Goal: Ask a question

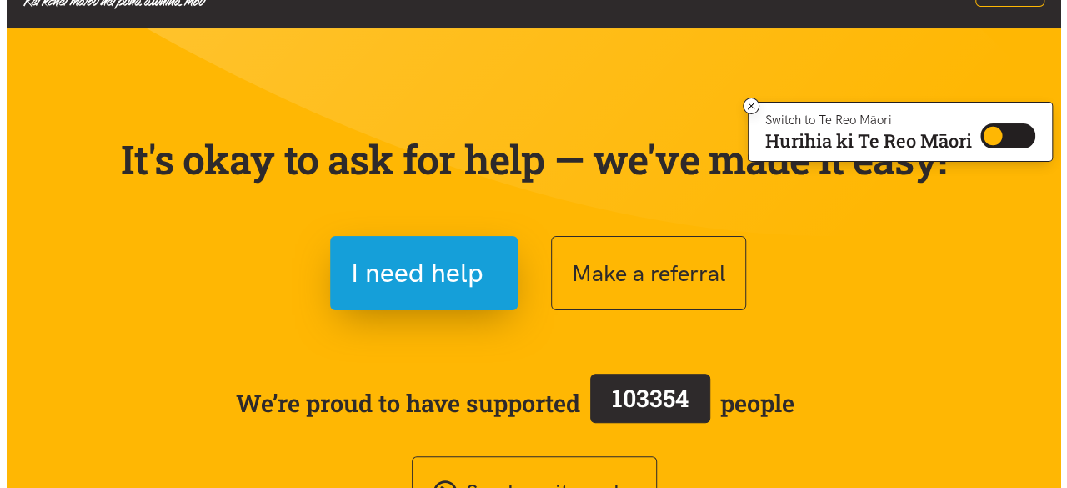
scroll to position [83, 0]
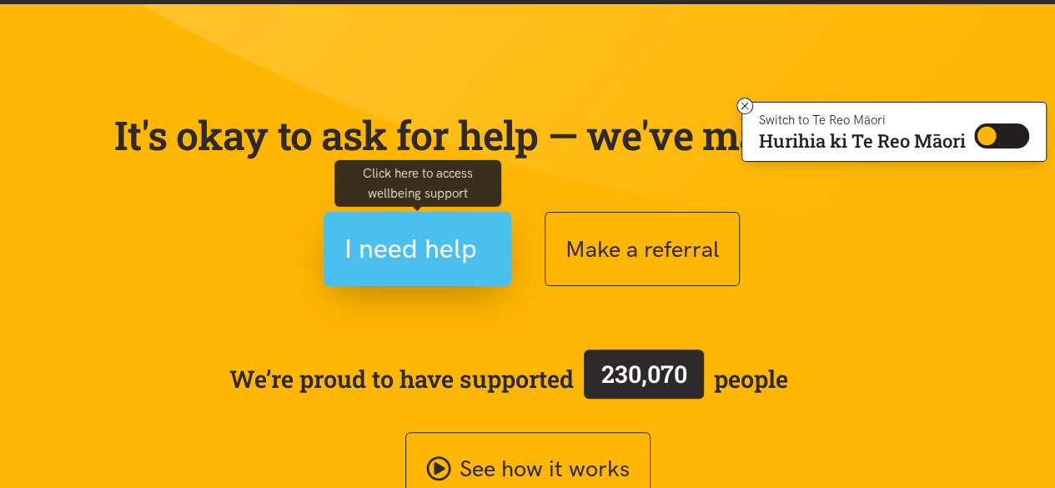
click at [435, 238] on span "I need help" at bounding box center [410, 249] width 133 height 43
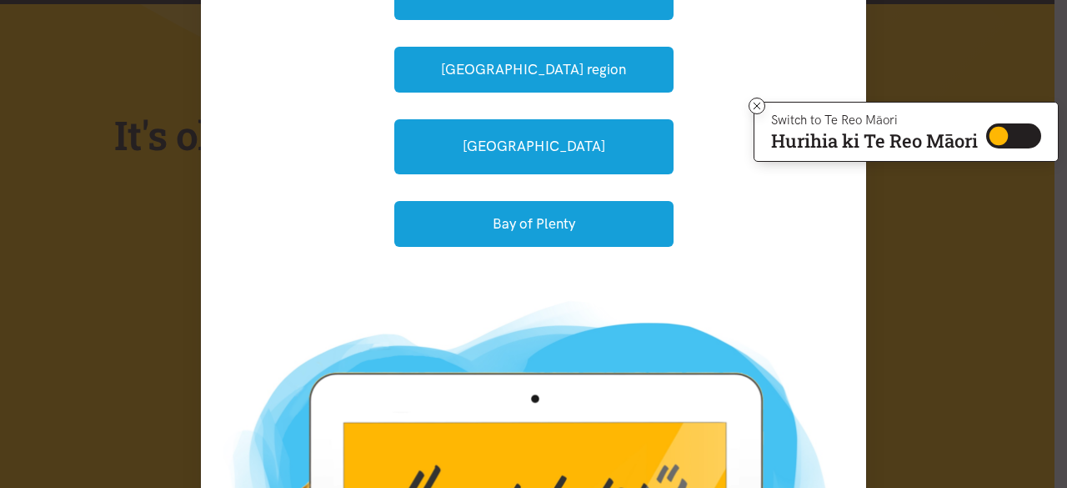
scroll to position [167, 0]
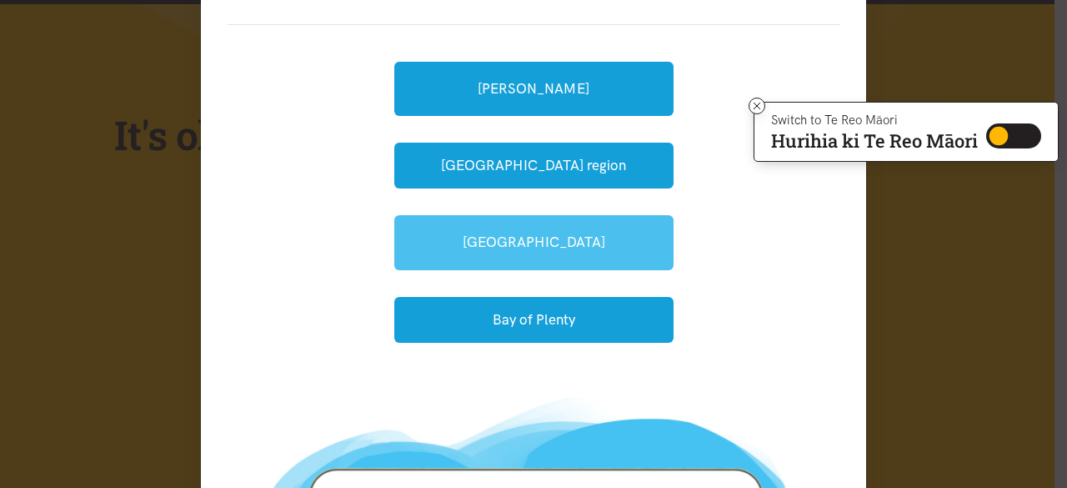
click at [532, 235] on link "[GEOGRAPHIC_DATA]" at bounding box center [533, 242] width 279 height 54
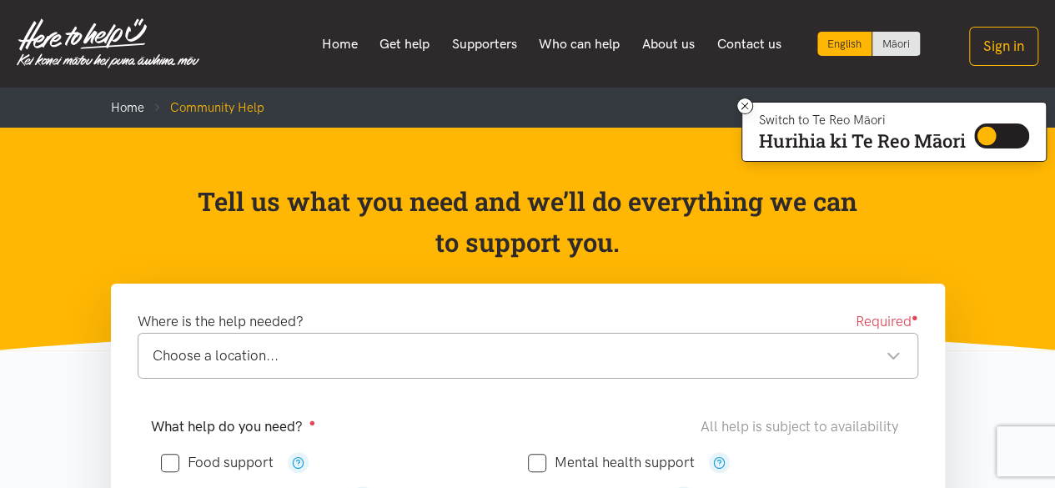
click at [257, 359] on div "Choose a location..." at bounding box center [527, 355] width 748 height 23
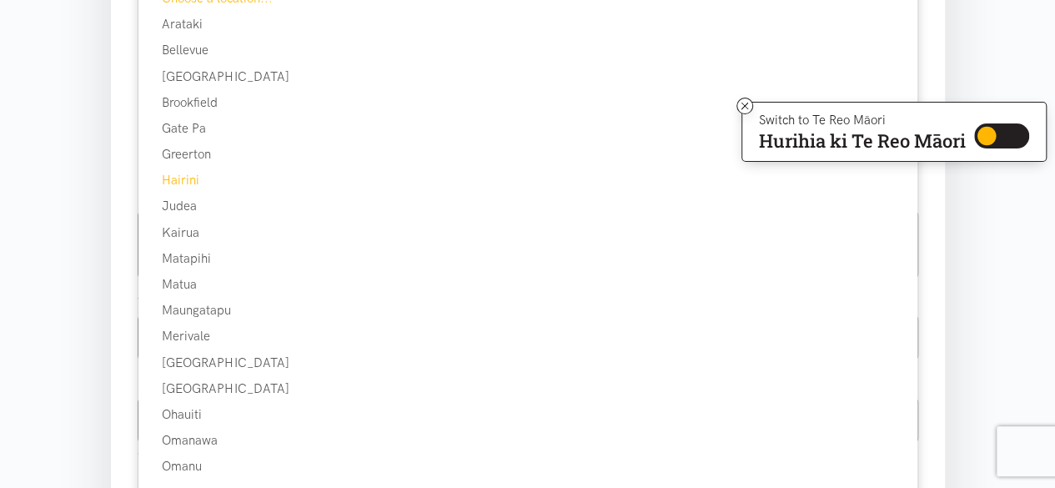
scroll to position [500, 0]
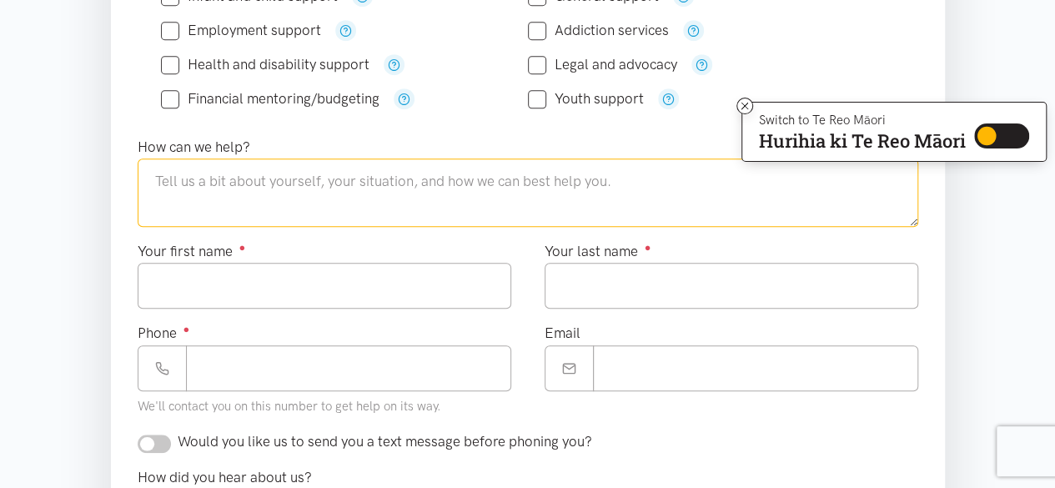
click at [285, 176] on textarea at bounding box center [528, 192] width 780 height 68
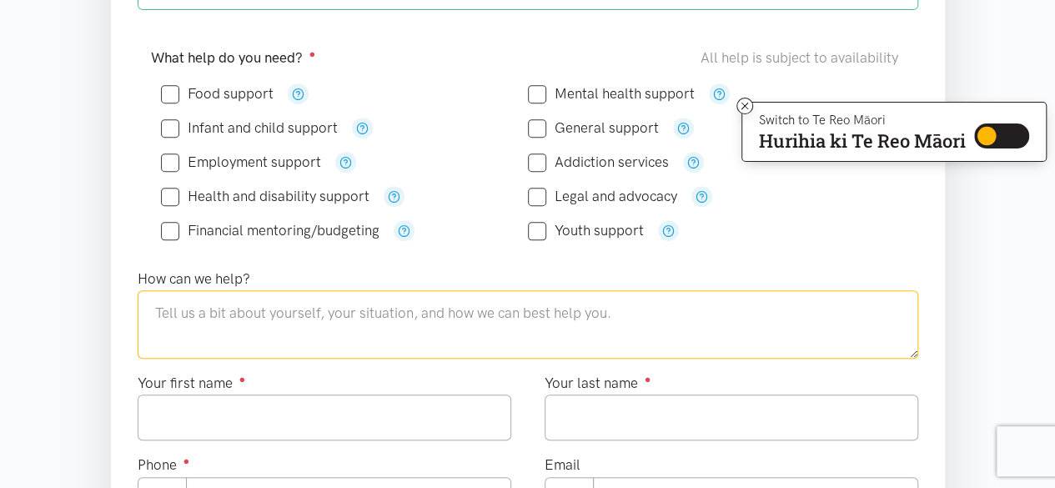
scroll to position [334, 0]
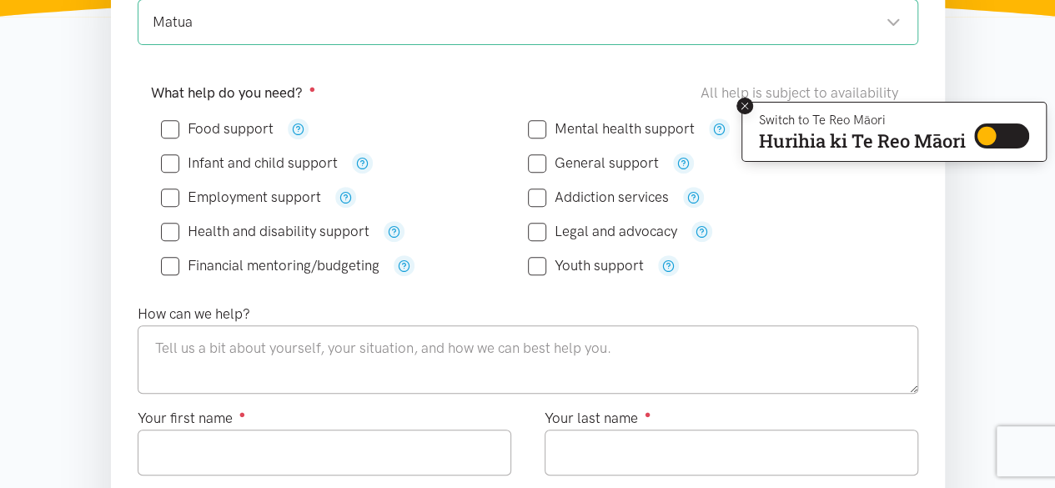
click at [749, 103] on button at bounding box center [744, 106] width 17 height 17
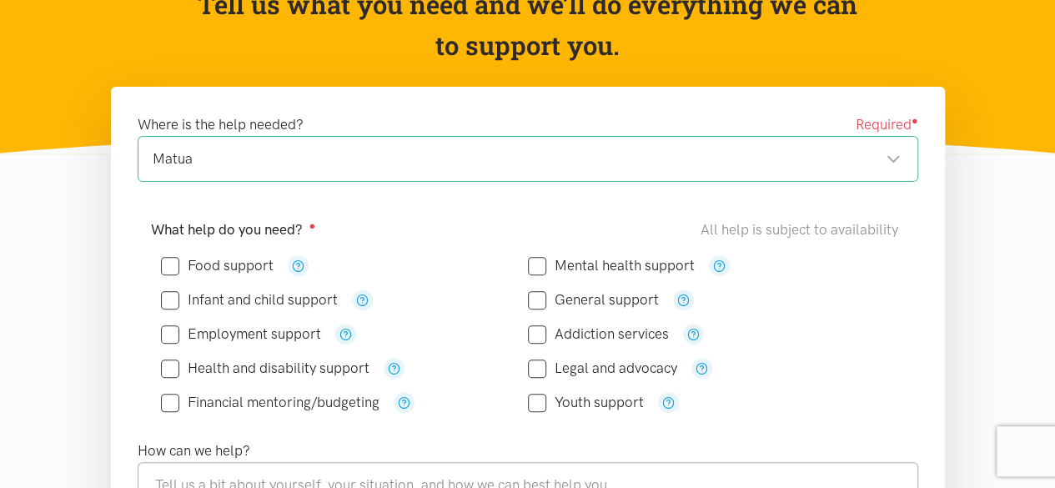
scroll to position [0, 0]
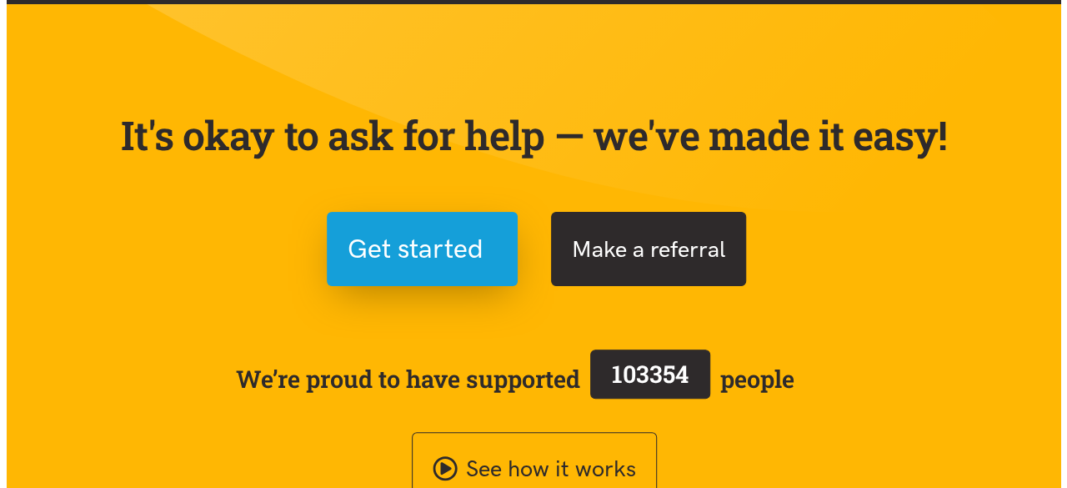
scroll to position [83, 0]
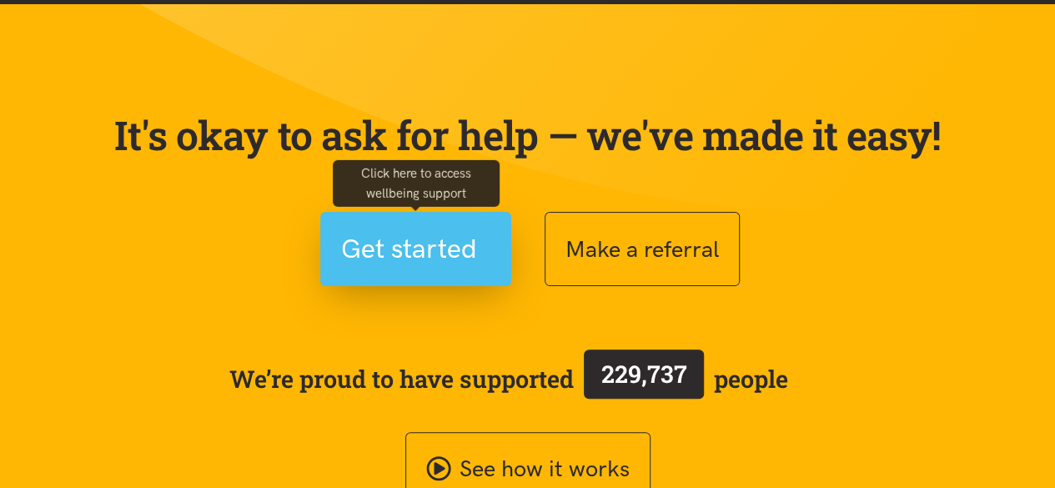
click at [450, 249] on span "Get started" at bounding box center [409, 249] width 136 height 43
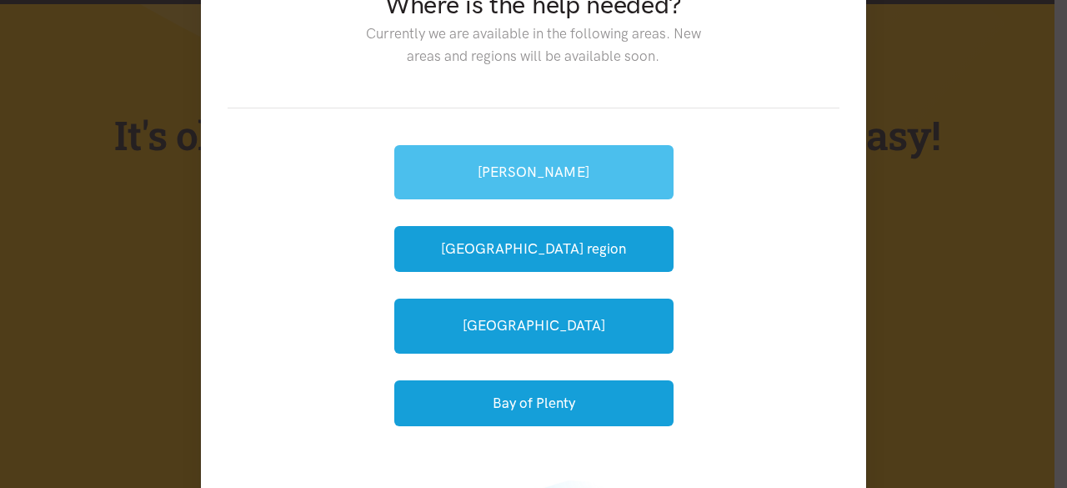
click at [578, 171] on link "[PERSON_NAME]" at bounding box center [533, 172] width 279 height 54
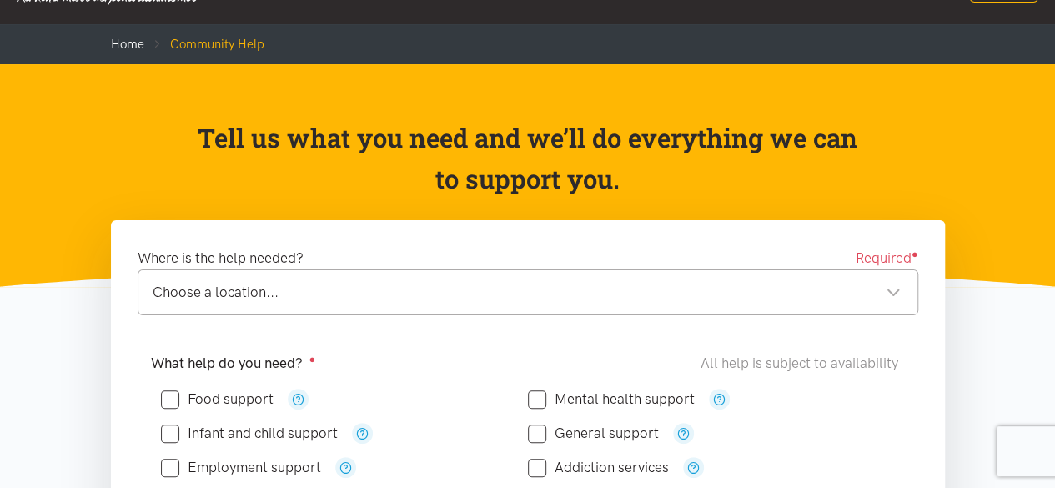
scroll to position [250, 0]
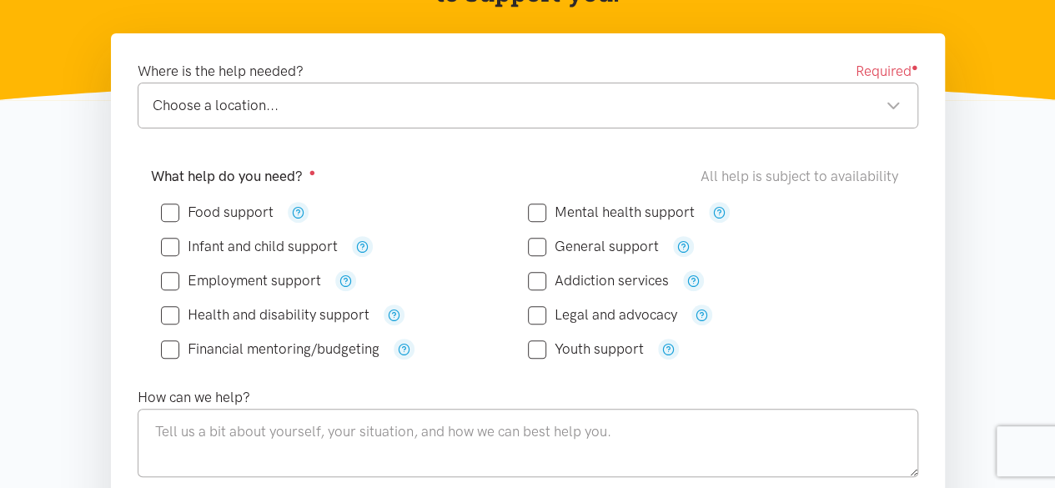
click at [501, 108] on div "Choose a location..." at bounding box center [527, 105] width 748 height 23
